Goal: Leave review/rating: Leave review/rating

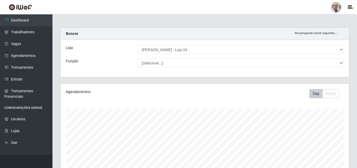
select select "251"
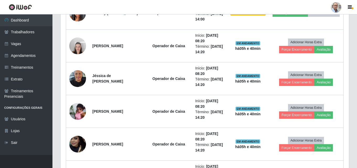
scroll to position [393, 0]
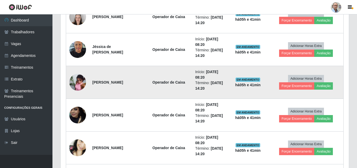
click at [74, 81] on img at bounding box center [77, 82] width 17 height 23
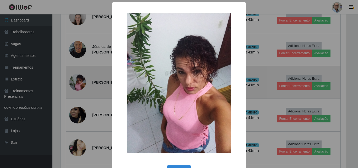
click at [74, 81] on div "× OK Cancel" at bounding box center [179, 84] width 358 height 168
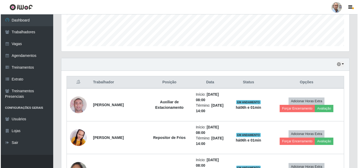
scroll to position [157, 0]
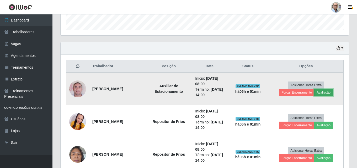
click at [327, 91] on button "Avaliação" at bounding box center [323, 92] width 19 height 7
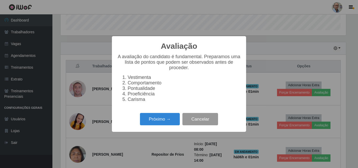
scroll to position [109, 286]
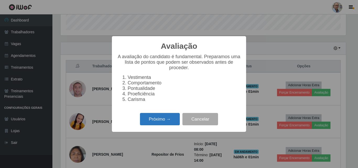
click at [169, 121] on button "Próximo →" at bounding box center [160, 119] width 40 height 12
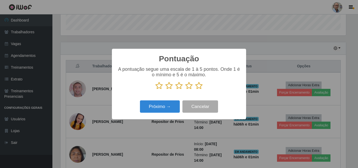
scroll to position [262185, 262009]
click at [200, 87] on icon at bounding box center [198, 86] width 7 height 8
click at [195, 90] on input "radio" at bounding box center [195, 90] width 0 height 0
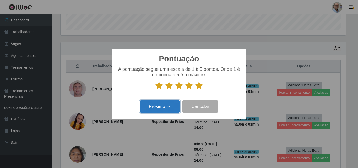
click at [166, 104] on button "Próximo →" at bounding box center [160, 106] width 40 height 12
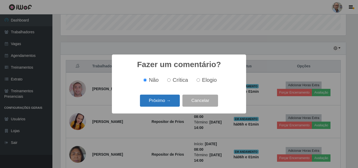
click at [167, 103] on button "Próximo →" at bounding box center [160, 101] width 40 height 12
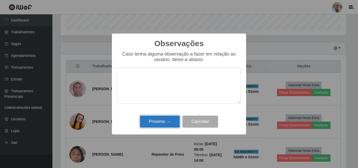
click at [166, 123] on button "Próximo →" at bounding box center [160, 122] width 40 height 12
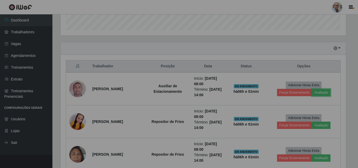
scroll to position [109, 288]
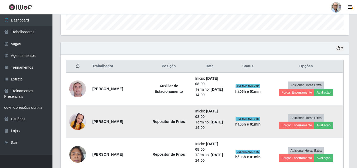
click at [78, 121] on img at bounding box center [77, 121] width 17 height 35
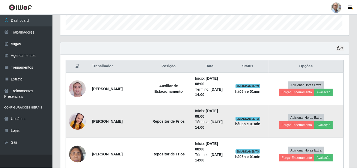
scroll to position [109, 286]
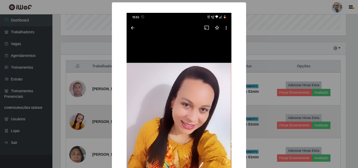
click at [78, 121] on div "× OK Cancel" at bounding box center [179, 84] width 358 height 168
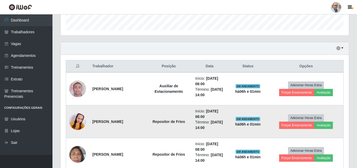
scroll to position [109, 288]
click at [327, 124] on button "Avaliação" at bounding box center [323, 125] width 19 height 7
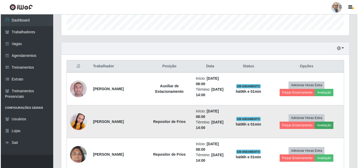
scroll to position [109, 286]
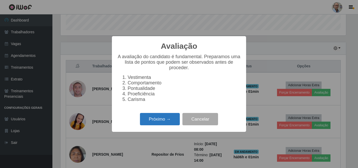
click at [165, 122] on button "Próximo →" at bounding box center [160, 119] width 40 height 12
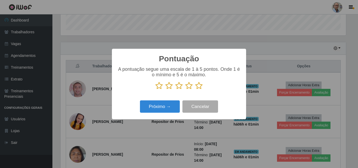
scroll to position [262185, 262009]
click at [201, 87] on icon at bounding box center [198, 86] width 7 height 8
click at [195, 90] on input "radio" at bounding box center [195, 90] width 0 height 0
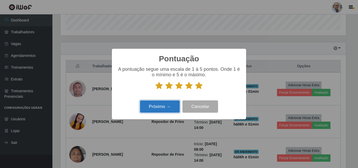
click at [165, 104] on button "Próximo →" at bounding box center [160, 106] width 40 height 12
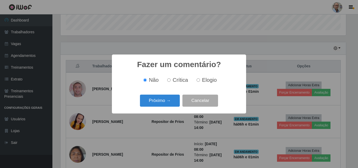
click at [165, 104] on button "Próximo →" at bounding box center [160, 101] width 40 height 12
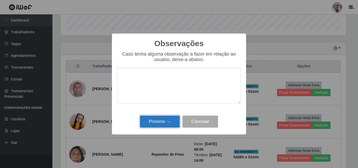
click at [163, 123] on button "Próximo →" at bounding box center [160, 122] width 40 height 12
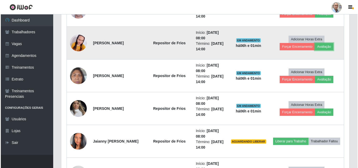
scroll to position [289, 0]
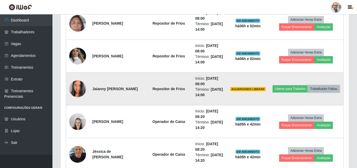
click at [313, 93] on button "Trabalhador Faltou" at bounding box center [324, 88] width 32 height 7
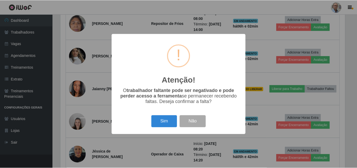
scroll to position [109, 286]
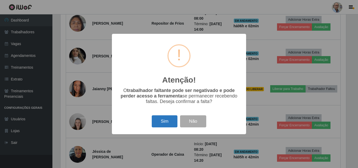
click at [170, 119] on button "Sim" at bounding box center [164, 121] width 25 height 12
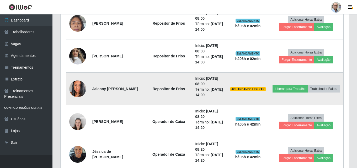
scroll to position [0, 0]
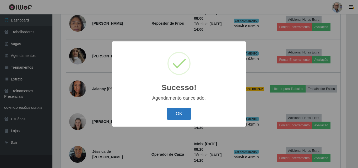
click at [179, 115] on button "OK" at bounding box center [179, 114] width 24 height 12
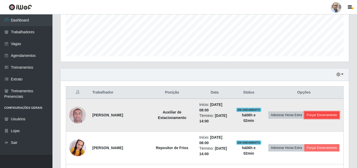
click at [319, 119] on button "Forçar Encerramento" at bounding box center [321, 114] width 35 height 7
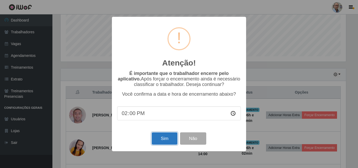
click at [176, 138] on button "Sim" at bounding box center [164, 138] width 25 height 12
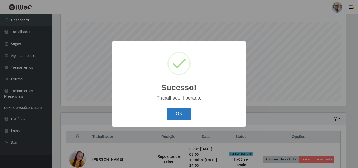
click at [191, 119] on button "OK" at bounding box center [179, 114] width 24 height 12
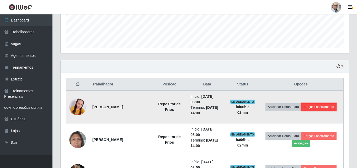
click at [319, 107] on button "Forçar Encerramento" at bounding box center [318, 106] width 35 height 7
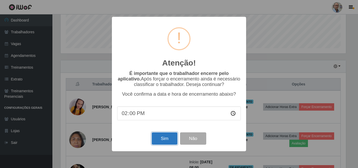
click at [156, 137] on button "Sim" at bounding box center [164, 138] width 25 height 12
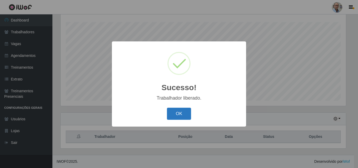
click at [179, 115] on button "OK" at bounding box center [179, 114] width 24 height 12
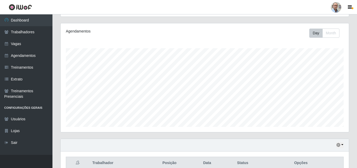
scroll to position [139, 0]
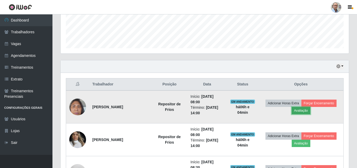
click at [310, 111] on button "Avaliação" at bounding box center [301, 110] width 19 height 7
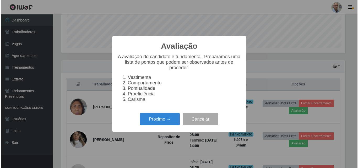
scroll to position [109, 286]
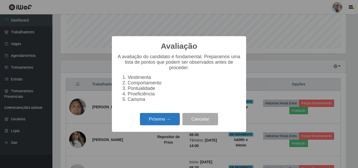
click at [170, 124] on button "Próximo →" at bounding box center [160, 119] width 40 height 12
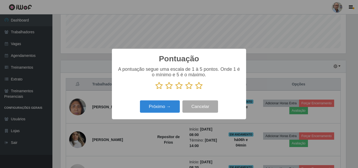
scroll to position [262185, 262009]
click at [201, 87] on icon at bounding box center [198, 86] width 7 height 8
click at [195, 90] on input "radio" at bounding box center [195, 90] width 0 height 0
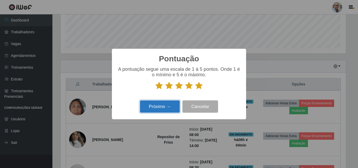
click at [162, 108] on button "Próximo →" at bounding box center [160, 106] width 40 height 12
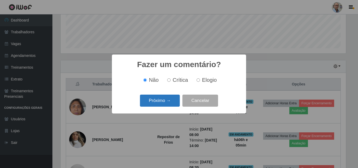
click at [161, 102] on button "Próximo →" at bounding box center [160, 101] width 40 height 12
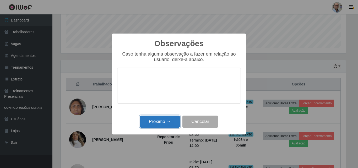
click at [159, 121] on button "Próximo →" at bounding box center [160, 122] width 40 height 12
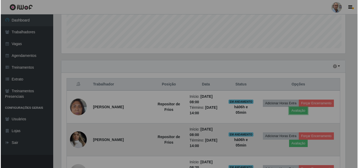
scroll to position [109, 288]
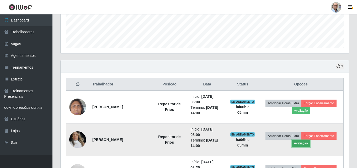
click at [299, 144] on button "Avaliação" at bounding box center [301, 143] width 19 height 7
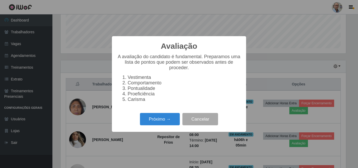
scroll to position [109, 286]
click at [170, 119] on button "Próximo →" at bounding box center [160, 119] width 40 height 12
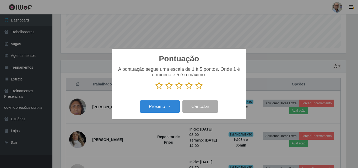
scroll to position [262185, 262009]
click at [200, 86] on icon at bounding box center [198, 86] width 7 height 8
click at [195, 90] on input "radio" at bounding box center [195, 90] width 0 height 0
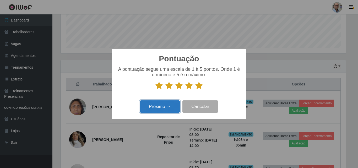
click at [166, 106] on button "Próximo →" at bounding box center [160, 106] width 40 height 12
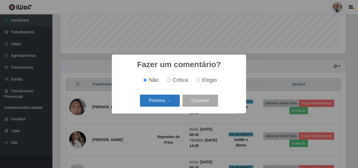
click at [168, 102] on button "Próximo →" at bounding box center [160, 101] width 40 height 12
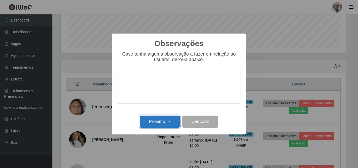
click at [163, 122] on button "Próximo →" at bounding box center [160, 122] width 40 height 12
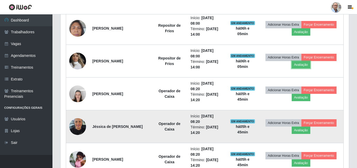
scroll to position [139, 0]
